Goal: Transaction & Acquisition: Purchase product/service

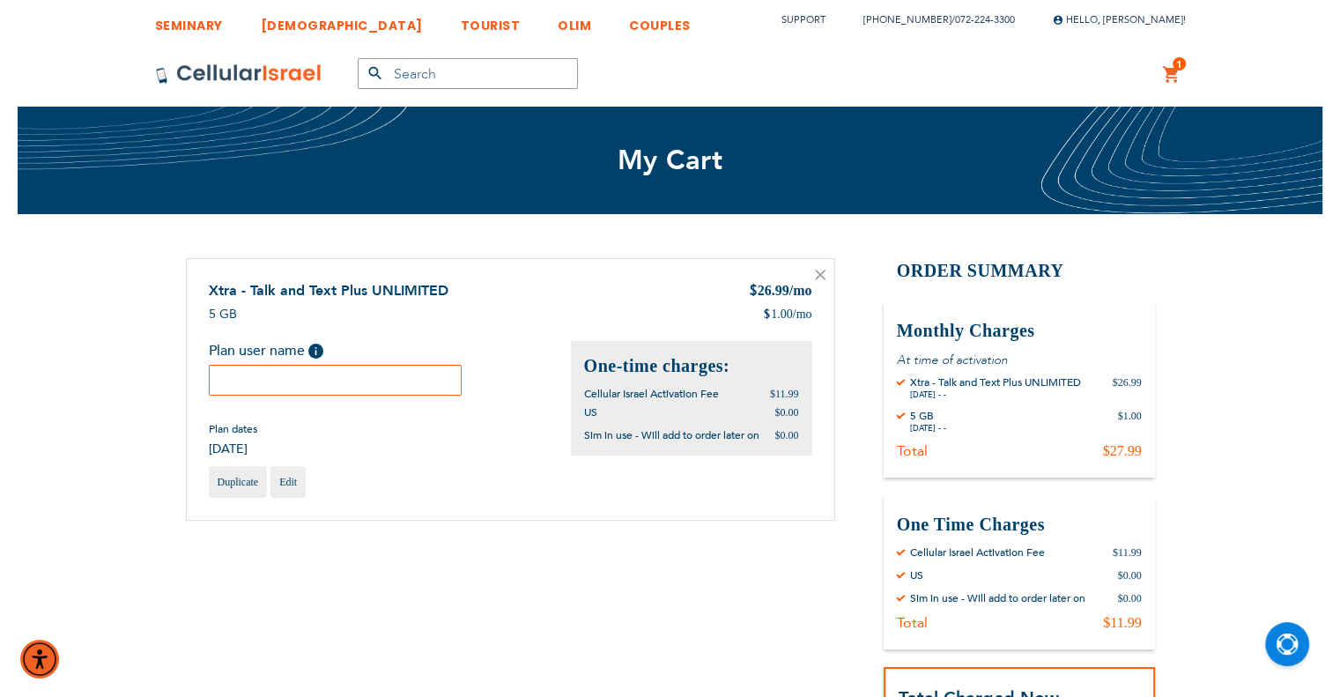
click at [398, 376] on input "text" at bounding box center [336, 380] width 254 height 31
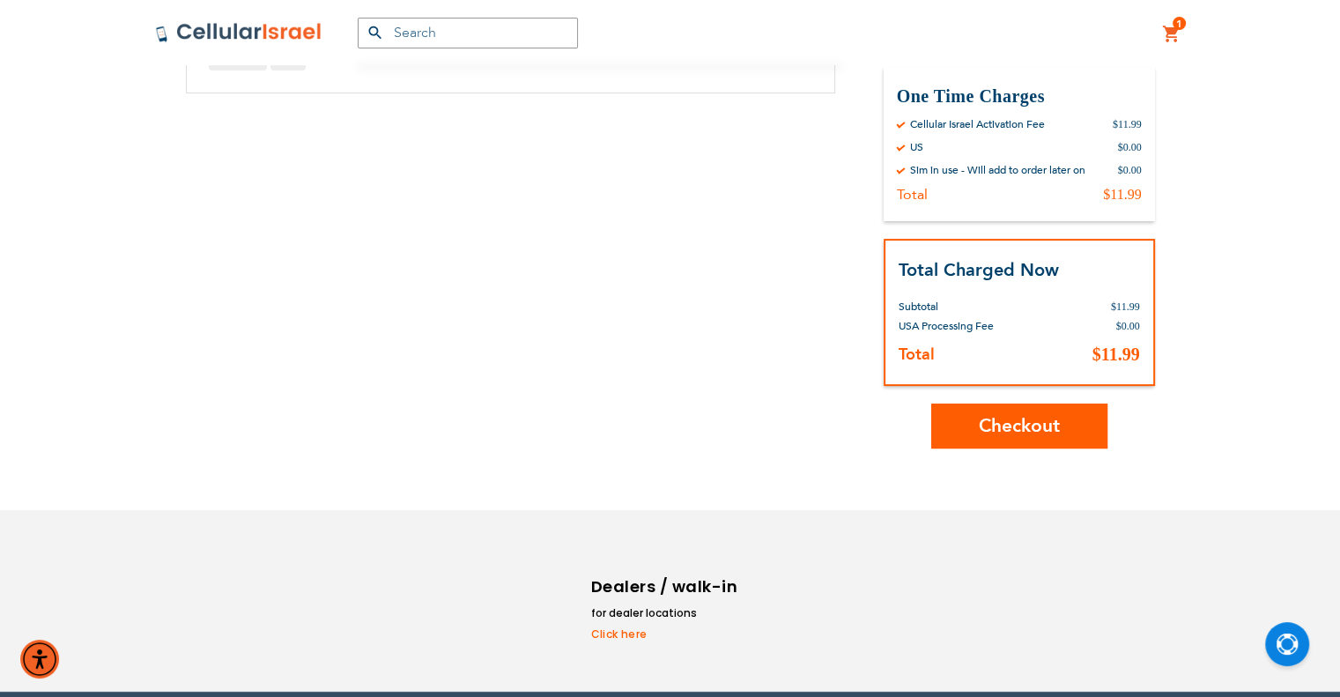
scroll to position [440, 0]
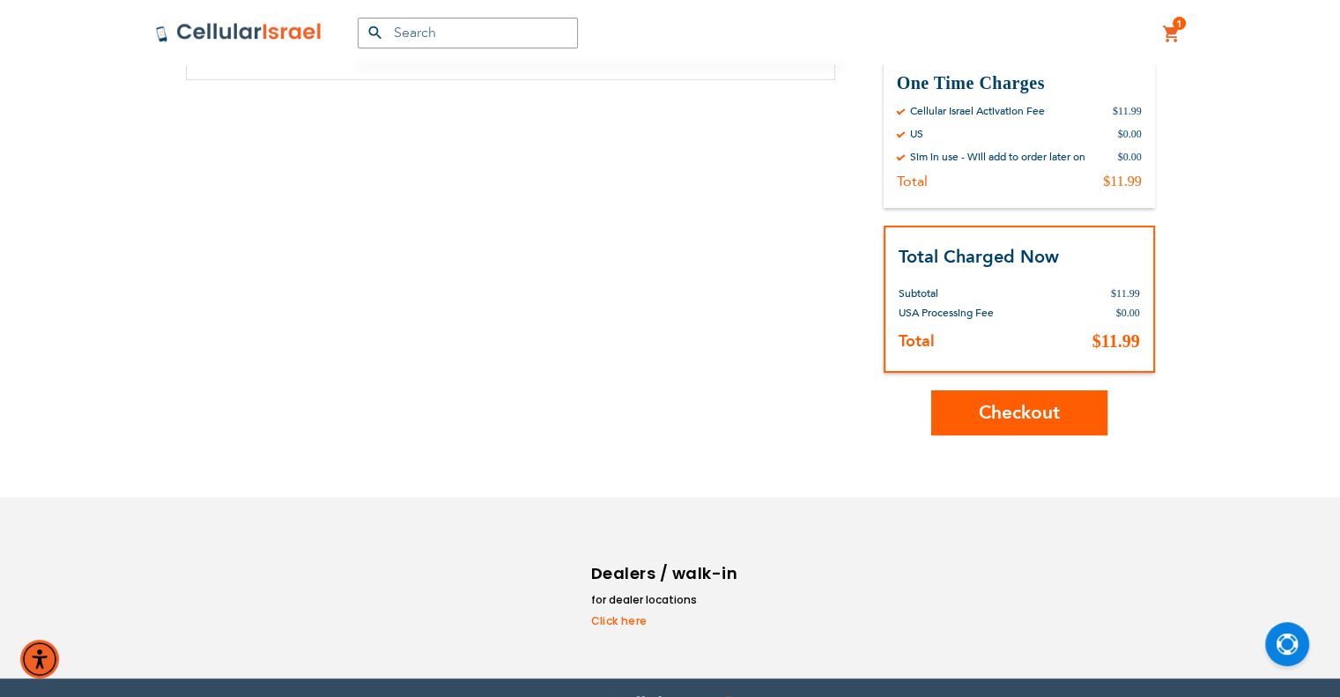
type input "[PERSON_NAME]"
click at [1060, 408] on button "Checkout" at bounding box center [1019, 412] width 176 height 45
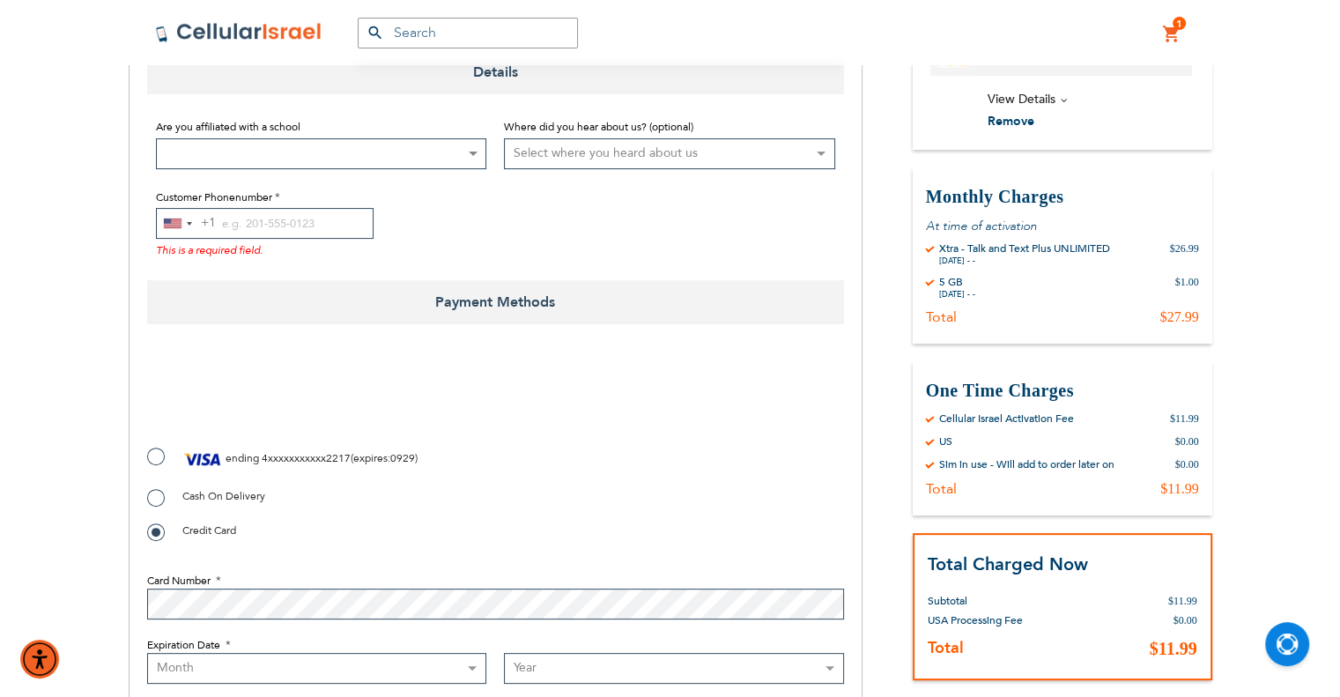
scroll to position [440, 0]
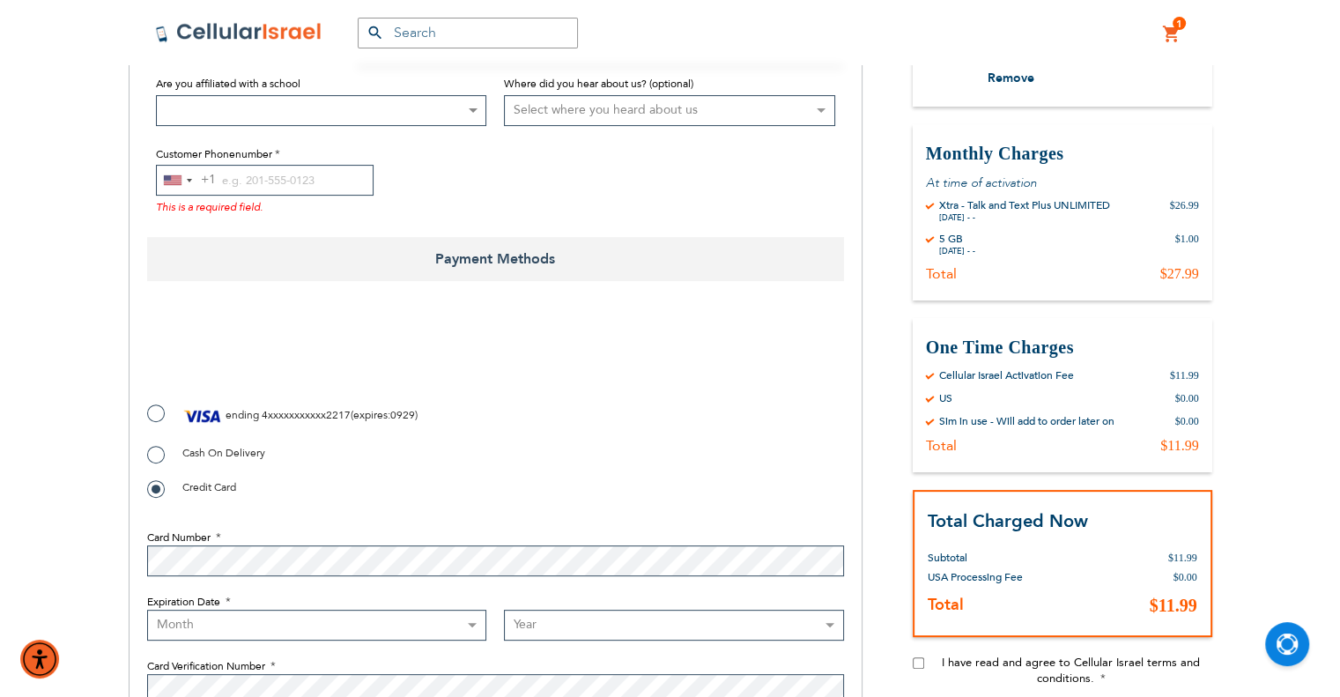
click at [182, 415] on img at bounding box center [202, 416] width 41 height 26
radio input "true"
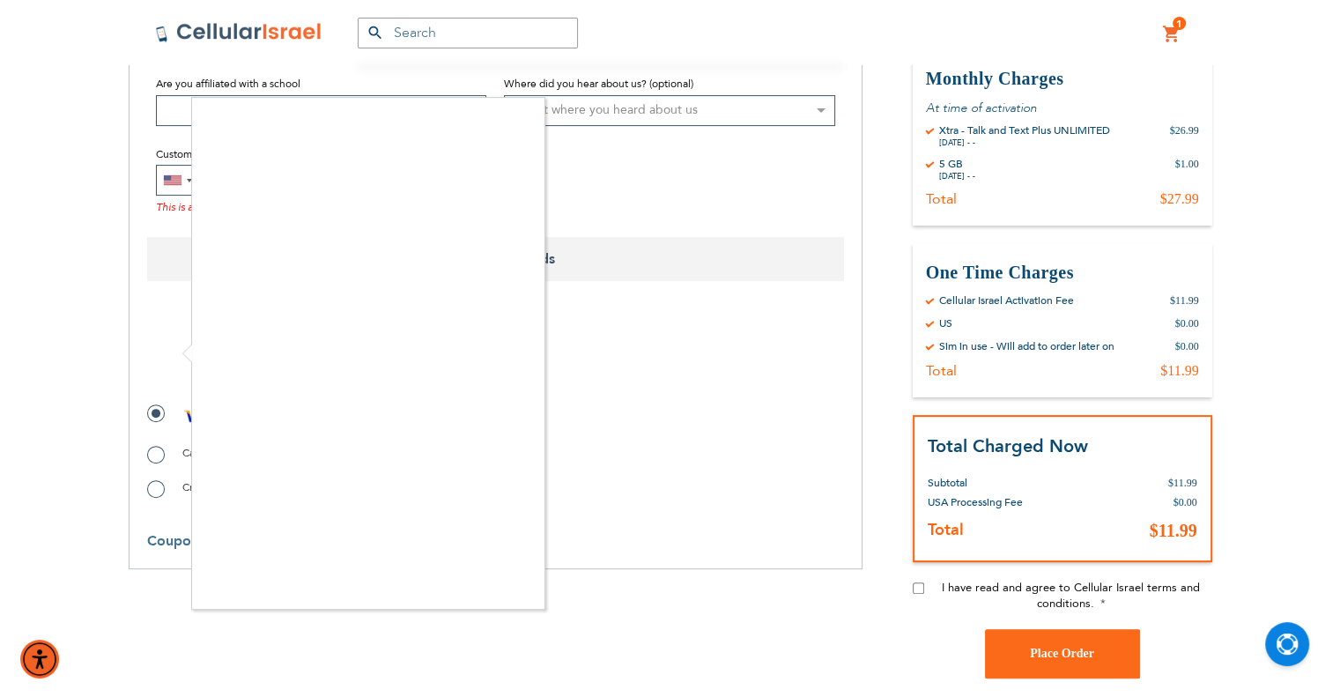
checkbox input "true"
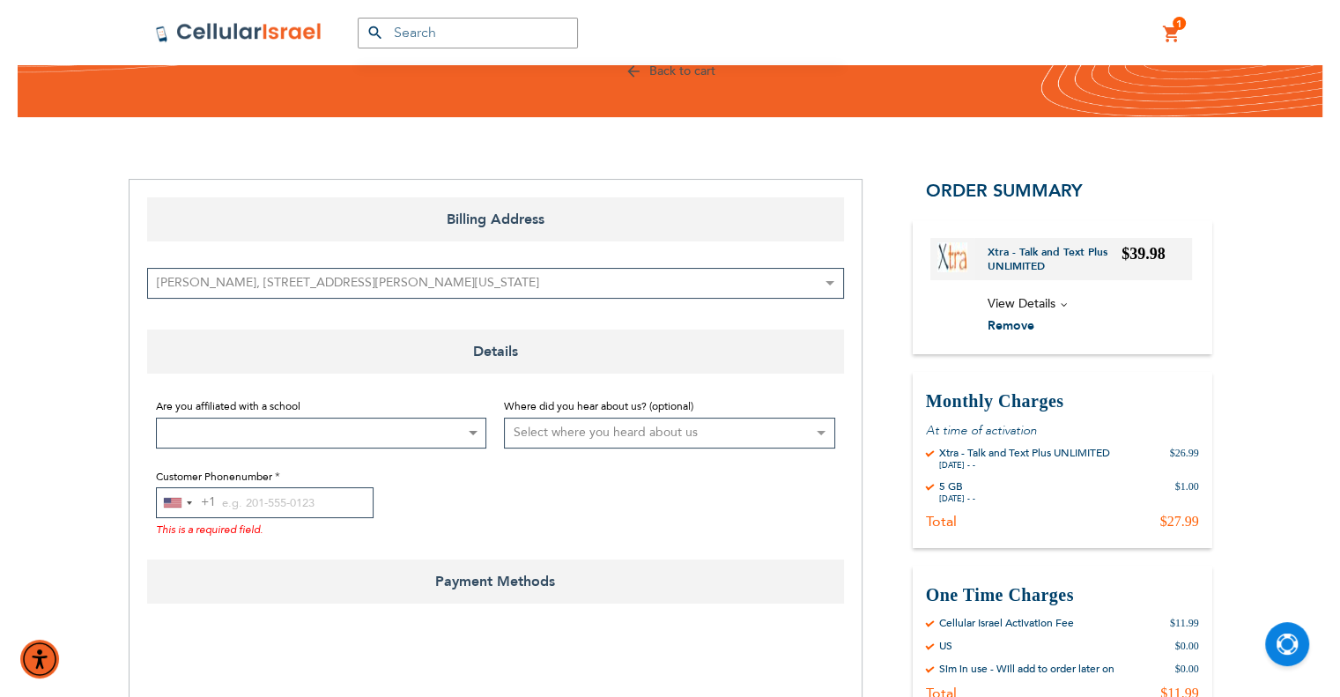
scroll to position [0, 0]
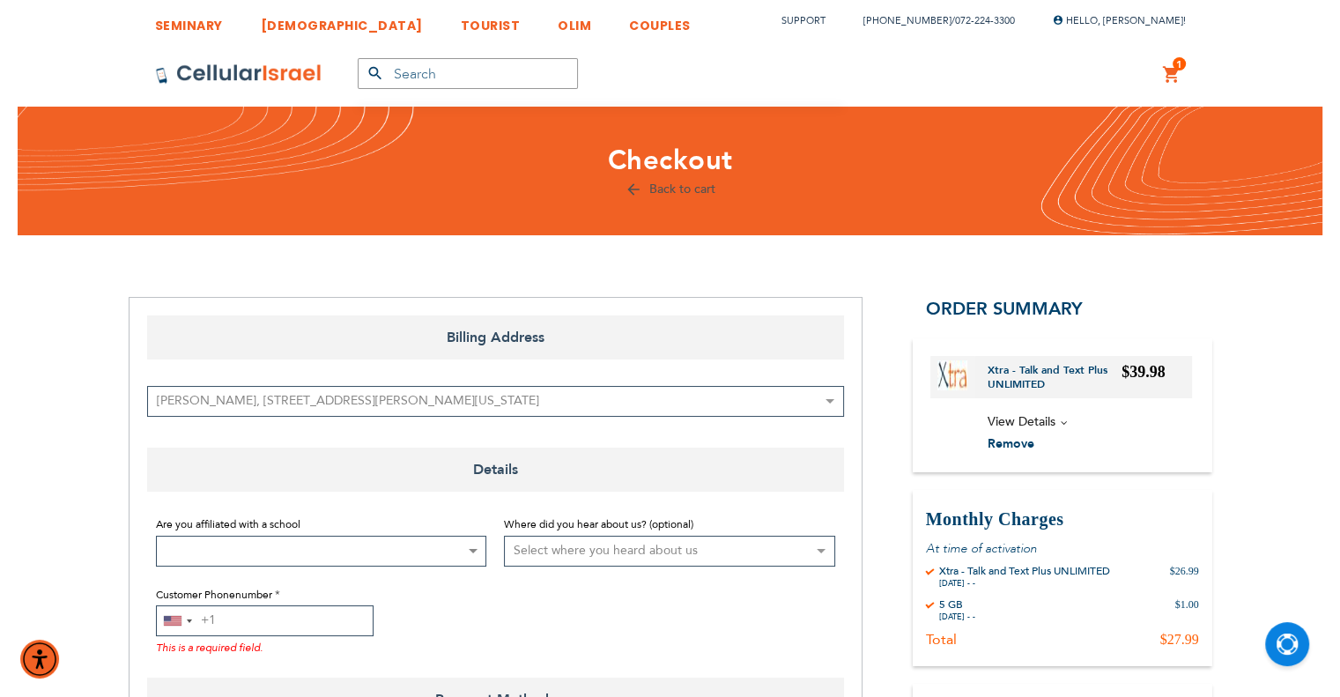
click at [256, 621] on input "Customer Phonenumber" at bounding box center [265, 620] width 218 height 31
paste input "9176648515"
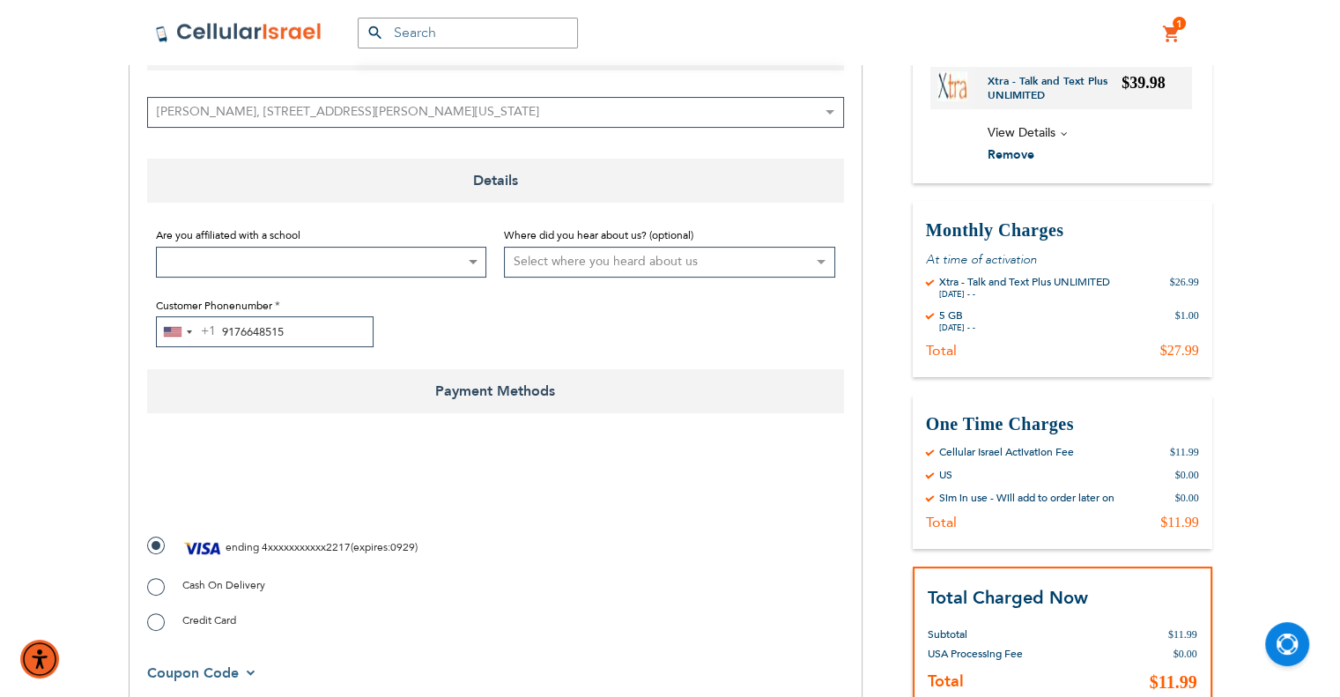
scroll to position [264, 0]
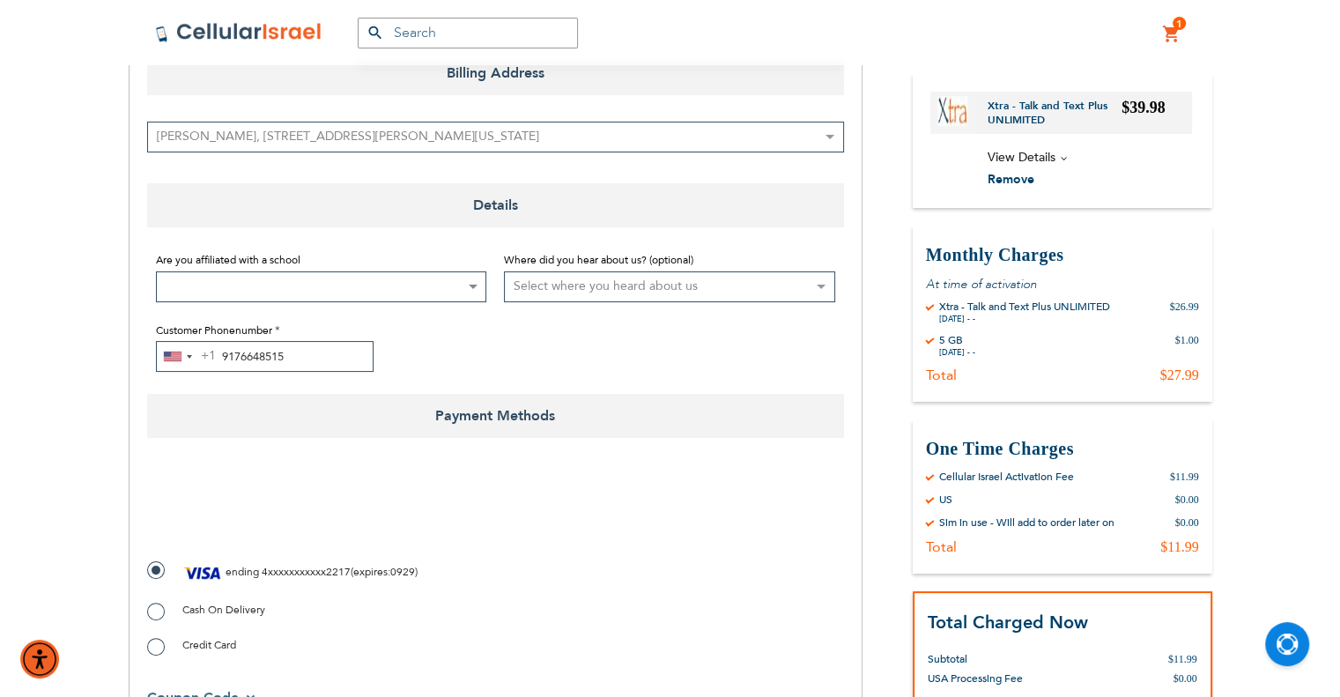
type input "9176648515"
click at [275, 287] on span at bounding box center [321, 286] width 331 height 31
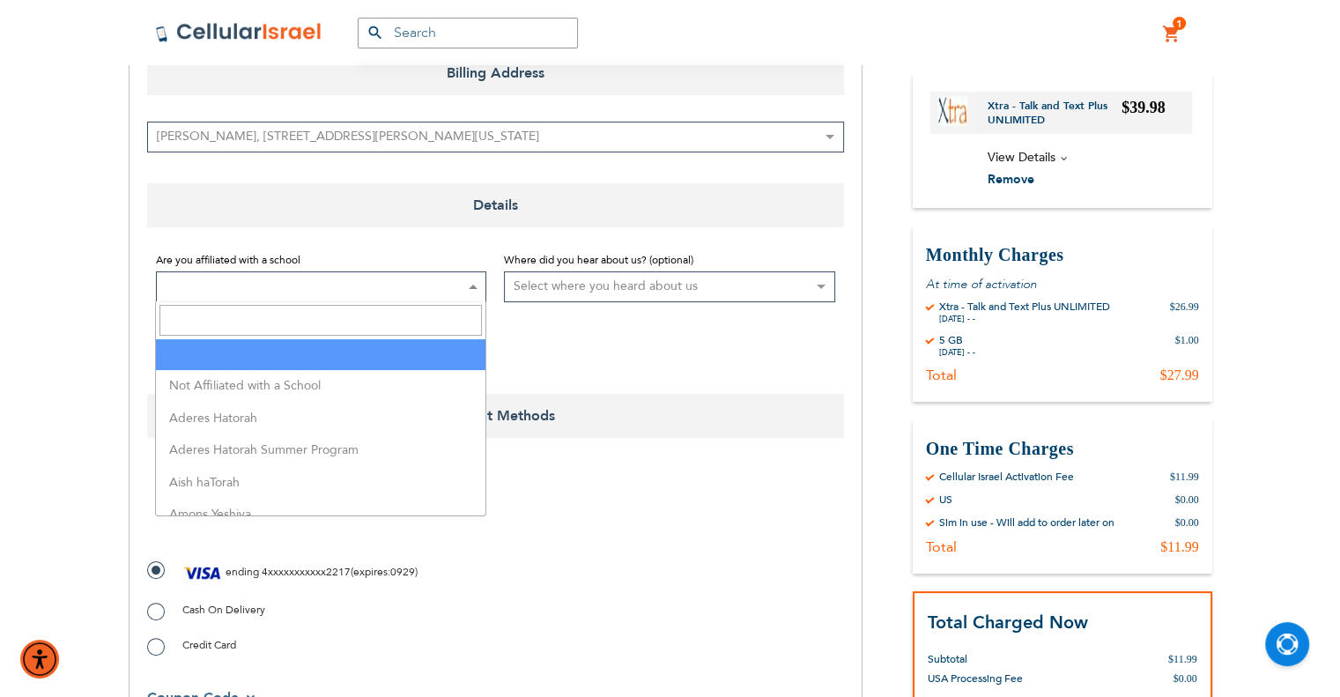
click at [321, 316] on input "Search" at bounding box center [320, 320] width 322 height 31
type input "toras"
select select "163"
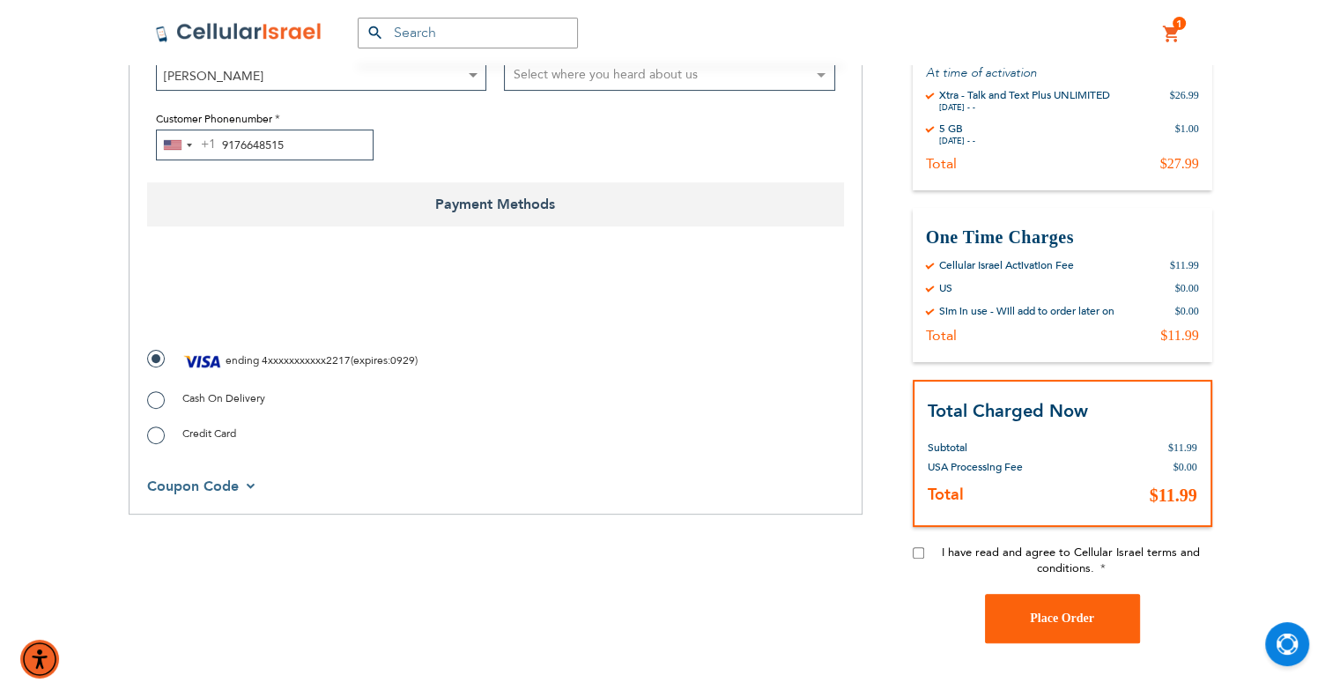
scroll to position [705, 0]
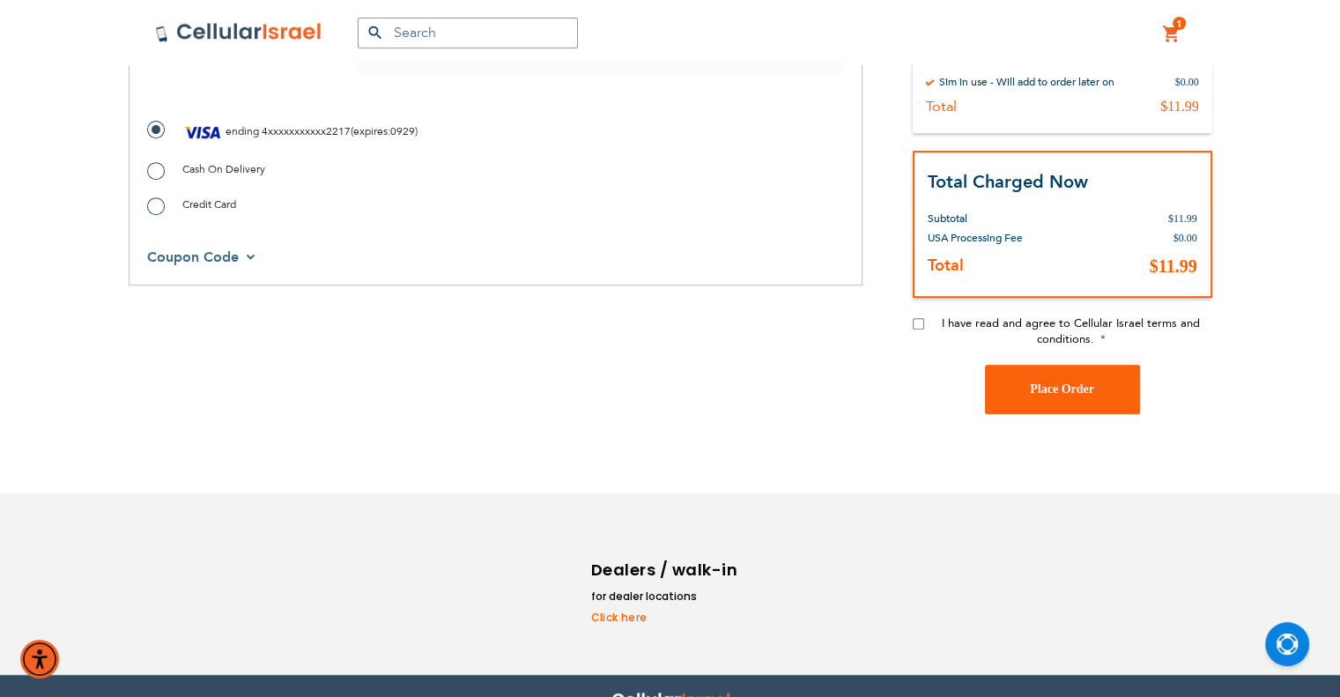
click at [914, 324] on input "I have read and agree to Cellular Israel terms and conditions." at bounding box center [917, 323] width 11 height 11
checkbox input "true"
click at [1029, 386] on button "Place Order" at bounding box center [1062, 389] width 155 height 49
